Goal: Task Accomplishment & Management: Use online tool/utility

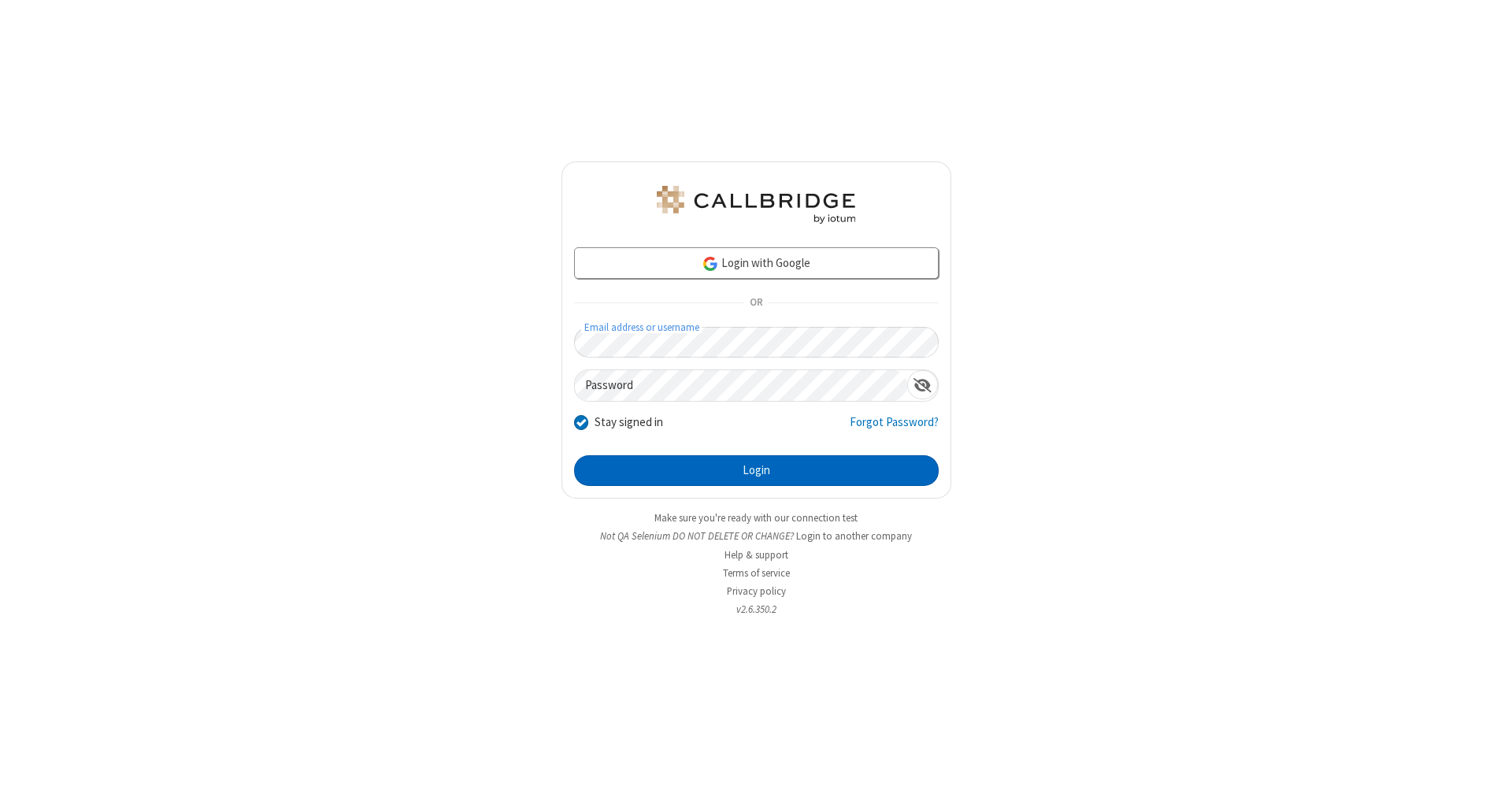
click at [756, 471] on button "Login" at bounding box center [756, 471] width 364 height 32
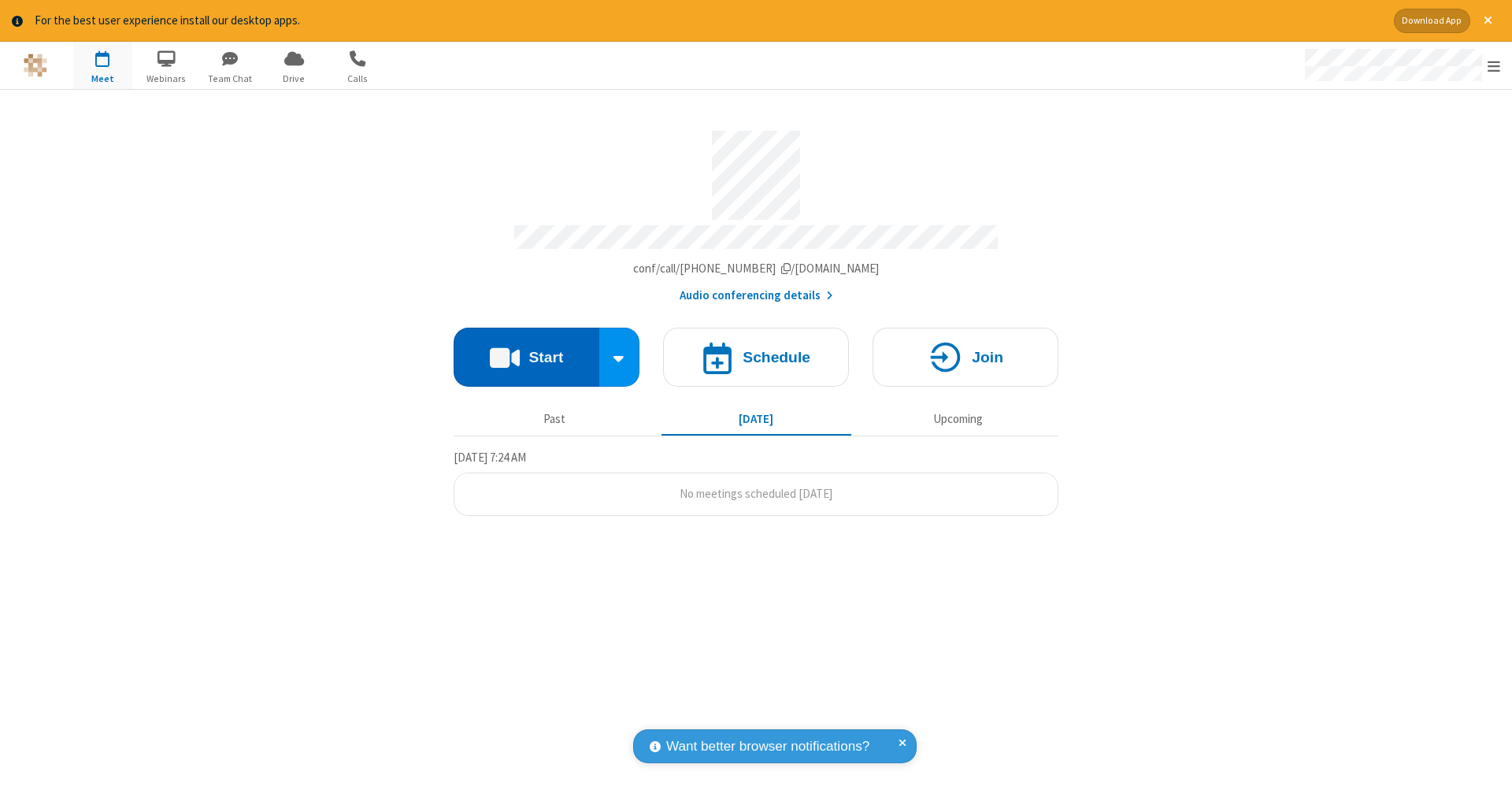
click at [526, 349] on button "Start" at bounding box center [526, 357] width 145 height 59
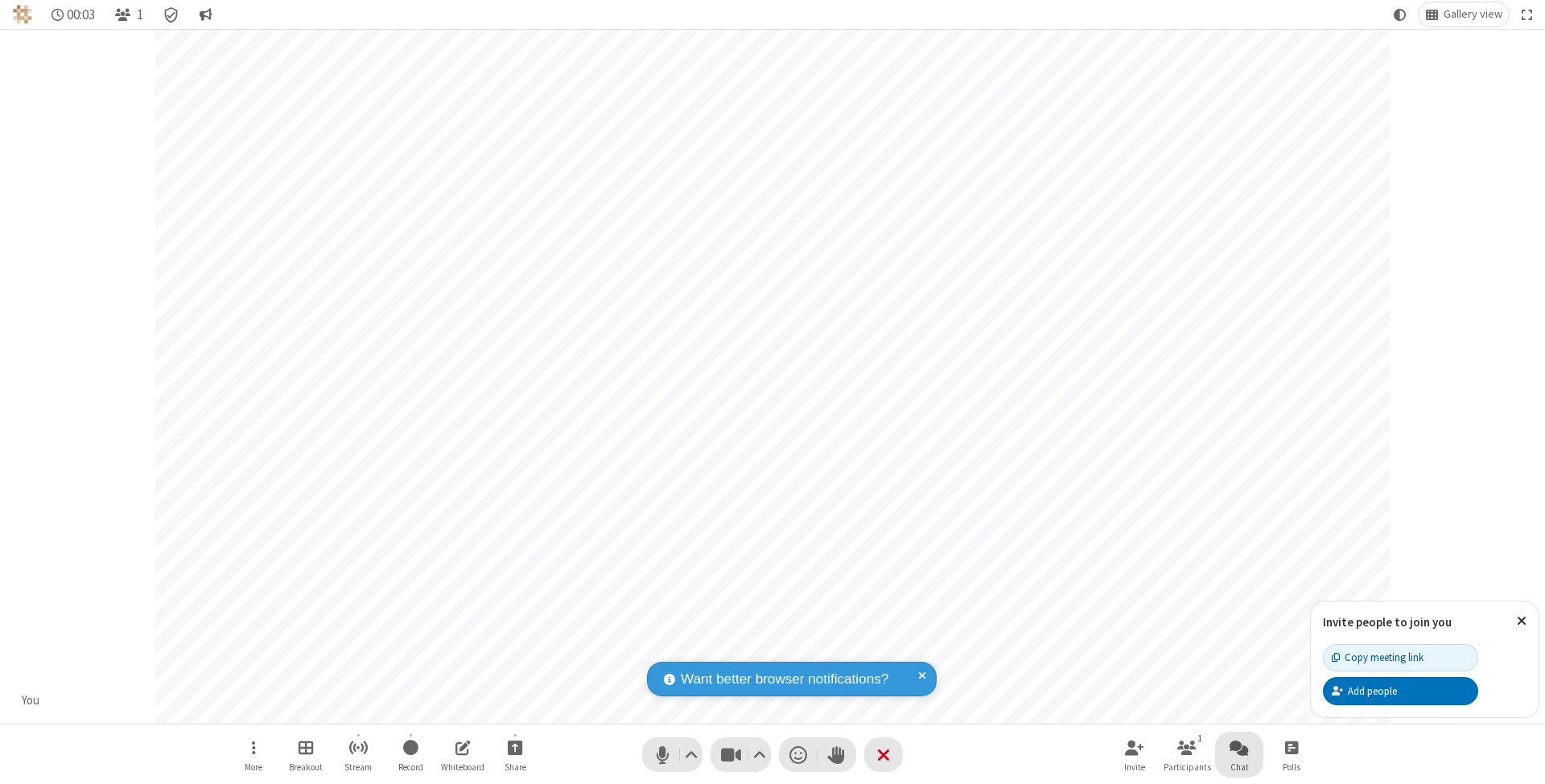
click at [1238, 747] on span "Open chat" at bounding box center [1239, 747] width 19 height 20
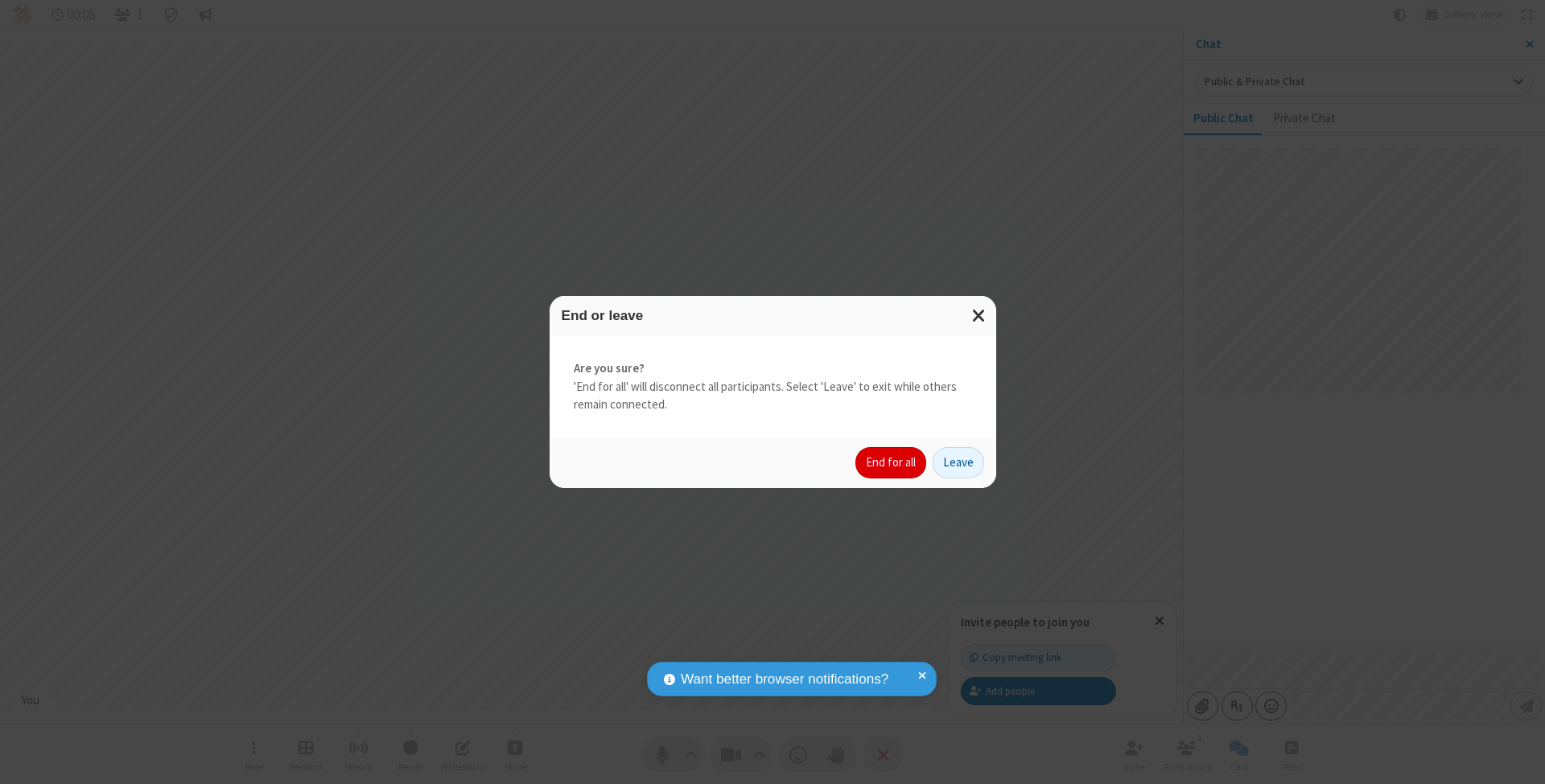
click at [892, 461] on button "End for all" at bounding box center [891, 463] width 70 height 32
